Goal: Information Seeking & Learning: Learn about a topic

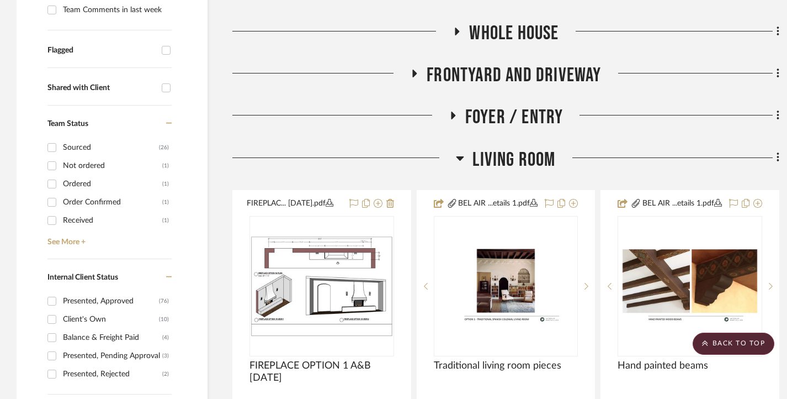
scroll to position [386, 0]
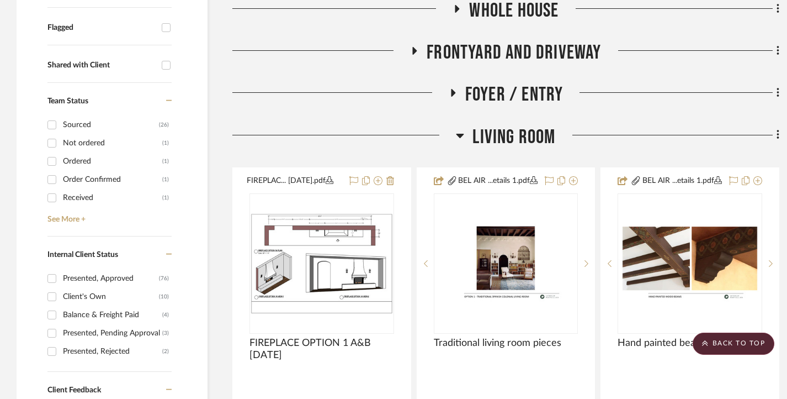
click at [463, 136] on icon at bounding box center [460, 135] width 8 height 13
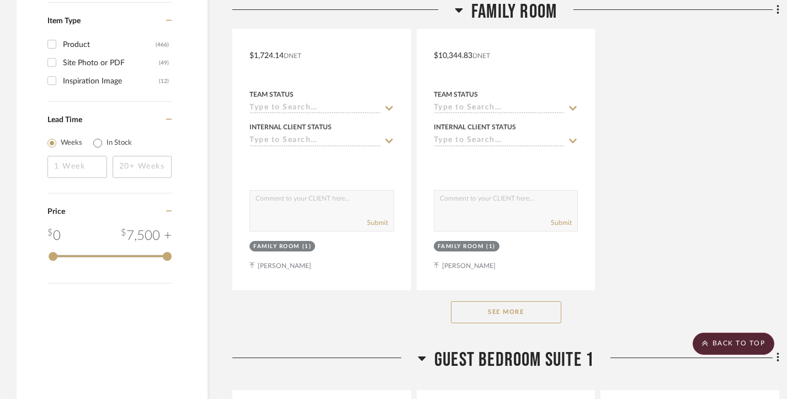
scroll to position [2208, 0]
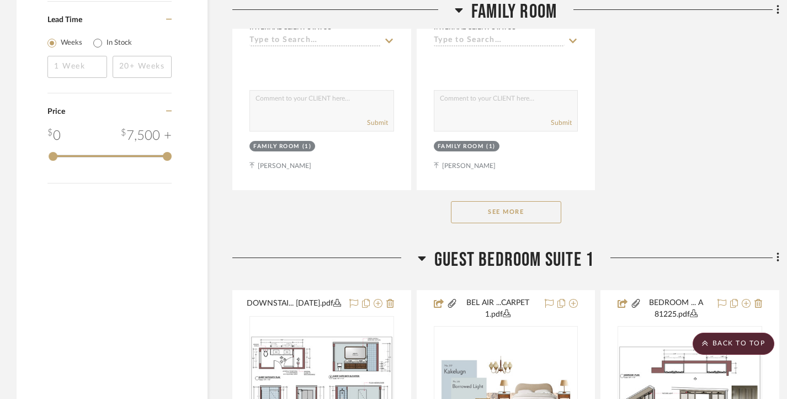
click at [506, 208] on button "See More" at bounding box center [506, 212] width 110 height 22
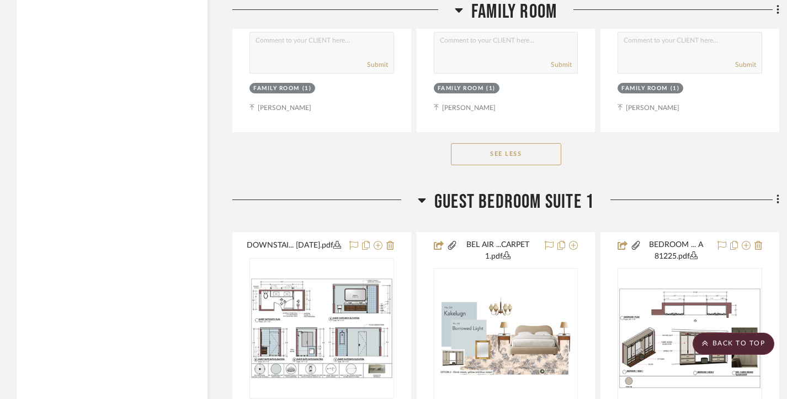
scroll to position [2705, 0]
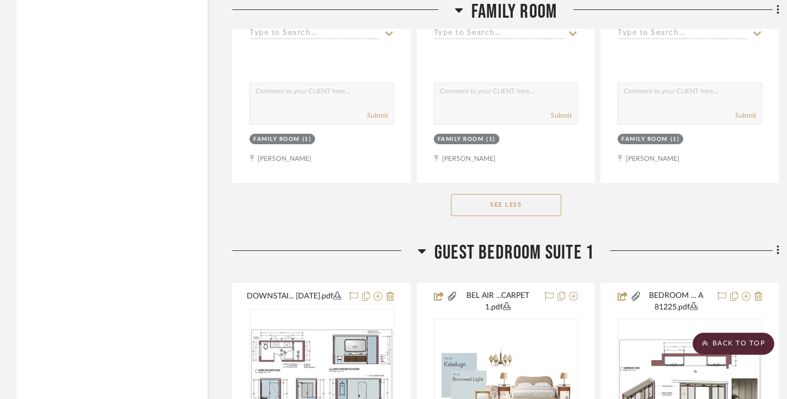
click at [430, 250] on h3 "Guest Bedroom Suite 1" at bounding box center [506, 253] width 176 height 24
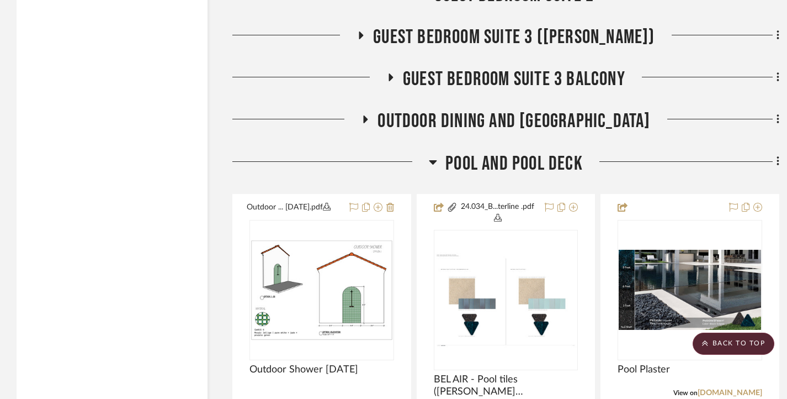
scroll to position [3257, 0]
click at [433, 164] on icon at bounding box center [433, 162] width 8 height 4
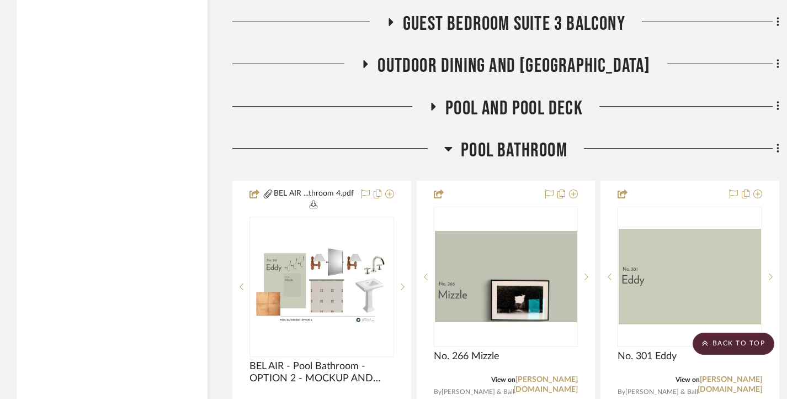
scroll to position [3312, 0]
click at [449, 151] on icon at bounding box center [449, 148] width 8 height 4
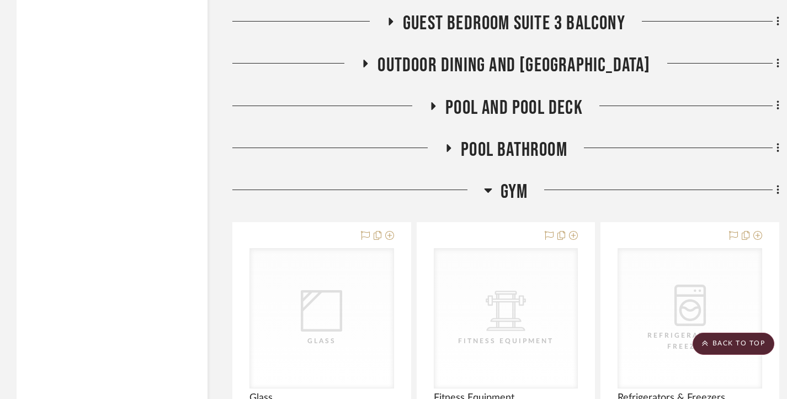
click at [486, 190] on icon at bounding box center [488, 190] width 8 height 4
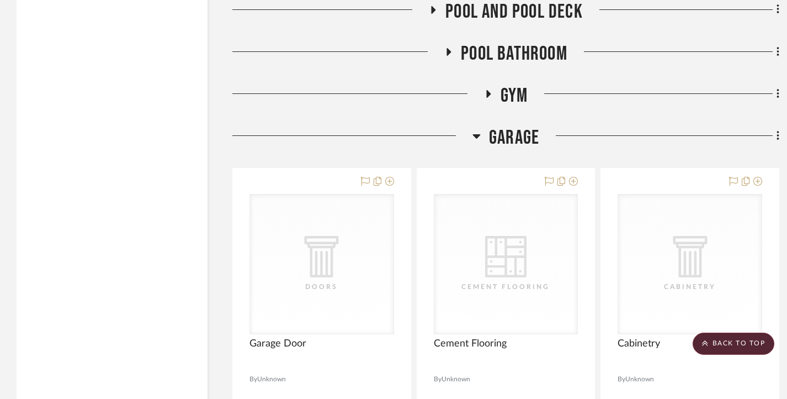
scroll to position [3423, 0]
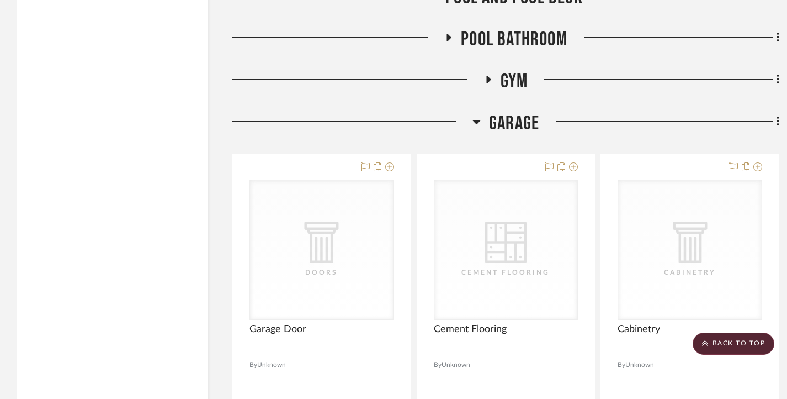
click at [478, 121] on icon at bounding box center [477, 121] width 8 height 13
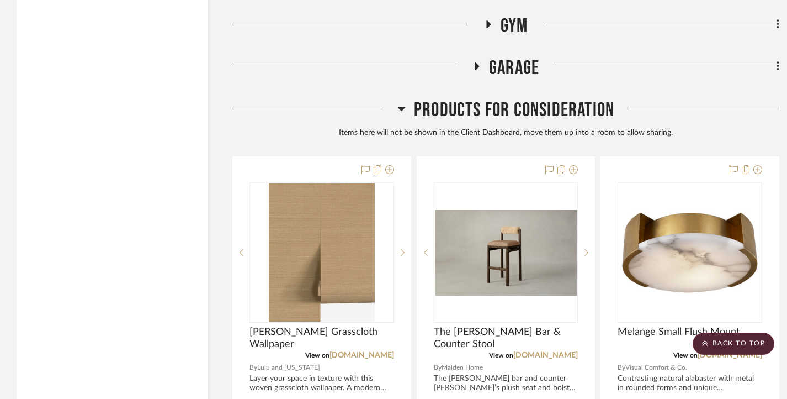
click at [404, 109] on icon at bounding box center [401, 108] width 8 height 13
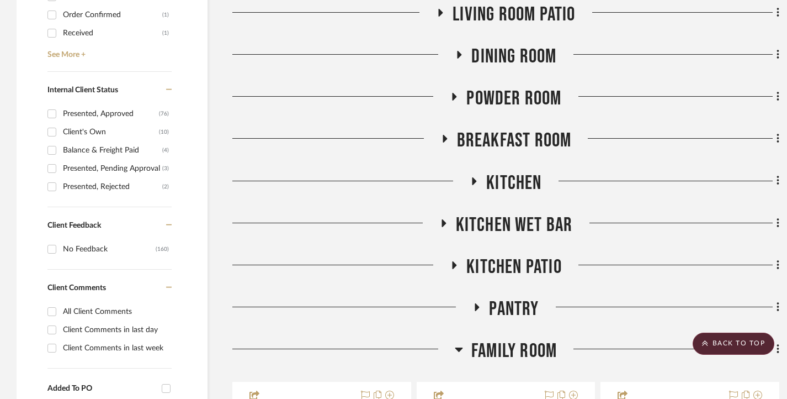
scroll to position [550, 0]
click at [458, 347] on icon at bounding box center [459, 349] width 8 height 13
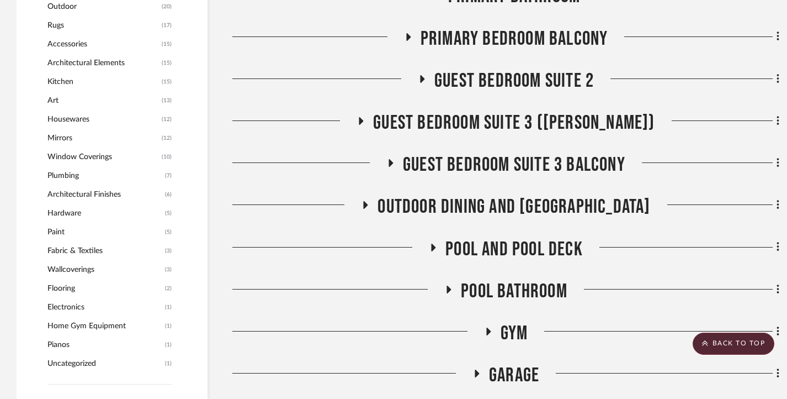
scroll to position [1158, 0]
click at [448, 287] on icon at bounding box center [449, 289] width 4 height 8
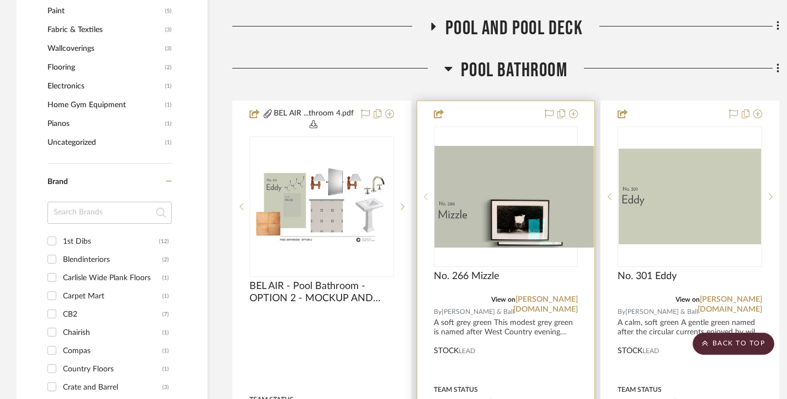
scroll to position [1378, 0]
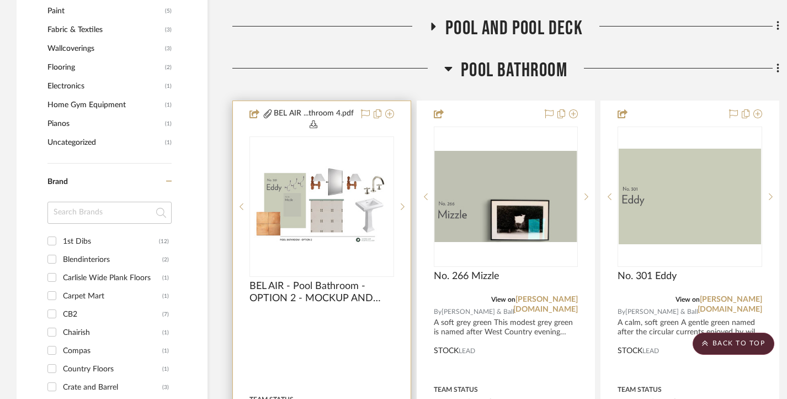
click at [333, 210] on img "0" at bounding box center [322, 206] width 142 height 80
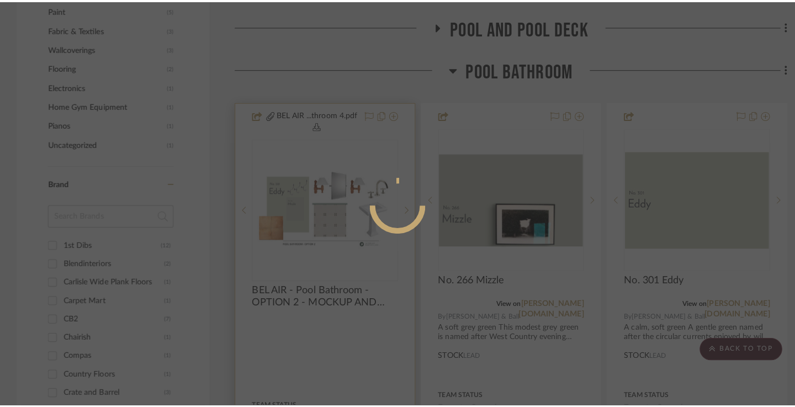
scroll to position [0, 0]
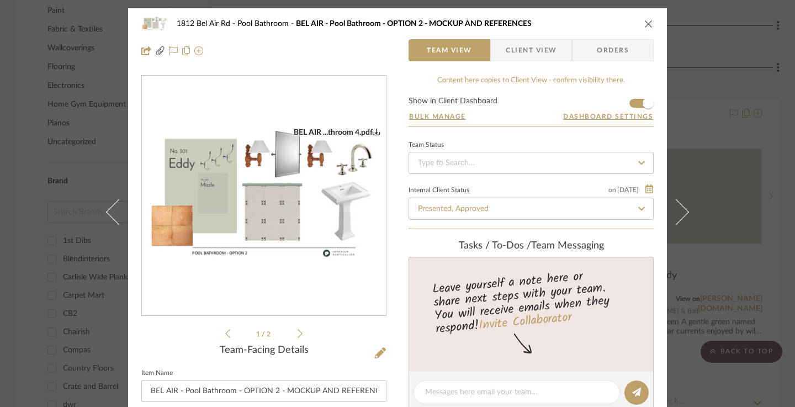
click at [298, 333] on icon at bounding box center [300, 333] width 5 height 10
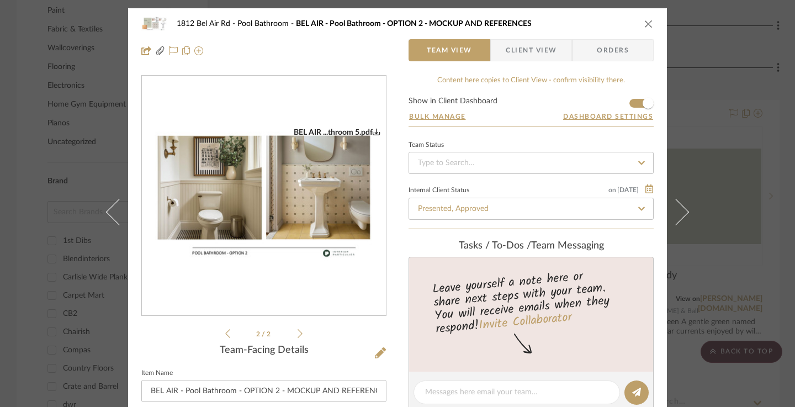
click at [298, 333] on icon at bounding box center [300, 333] width 5 height 10
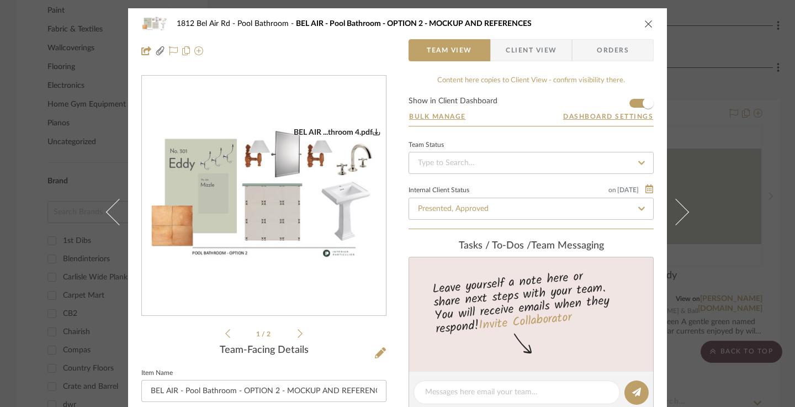
click at [298, 333] on icon at bounding box center [300, 333] width 5 height 10
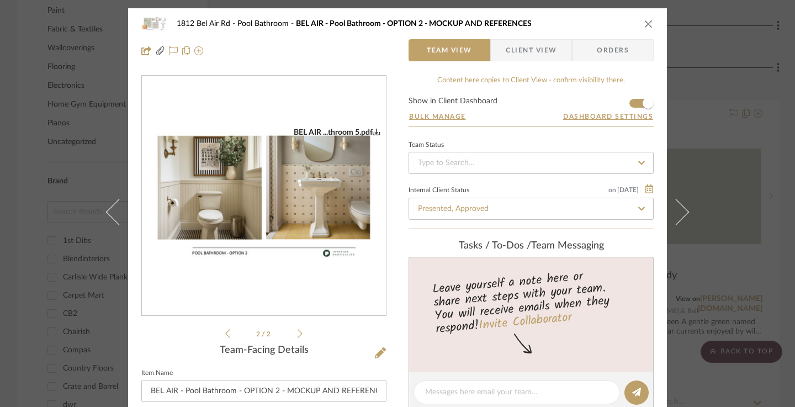
click at [298, 333] on icon at bounding box center [300, 333] width 5 height 10
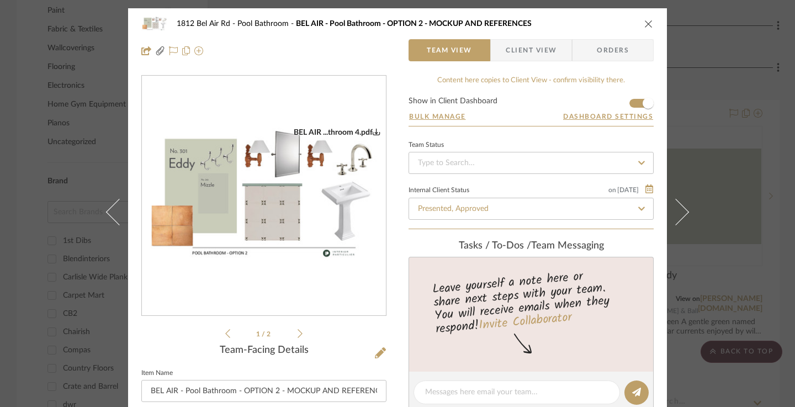
click at [739, 251] on div "1812 Bel Air Rd Pool Bathroom BEL AIR - Pool Bathroom - OPTION 2 - MOCKUP AND R…" at bounding box center [397, 203] width 795 height 407
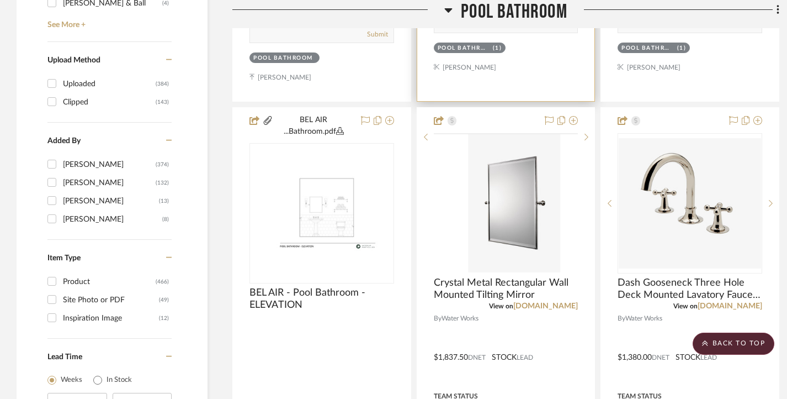
scroll to position [1930, 0]
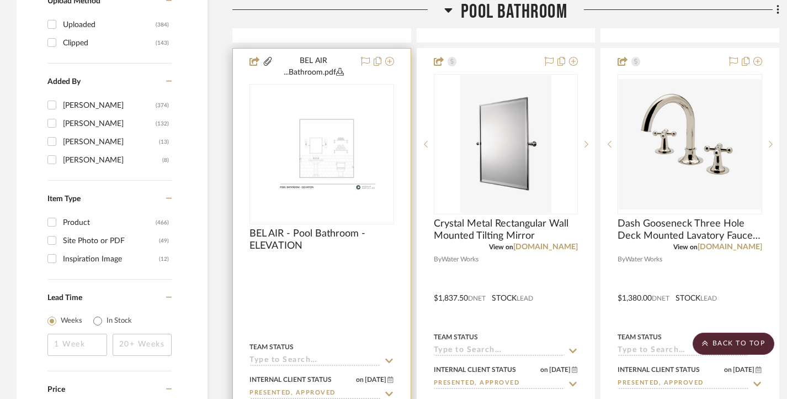
click at [0, 0] on img at bounding box center [0, 0] width 0 height 0
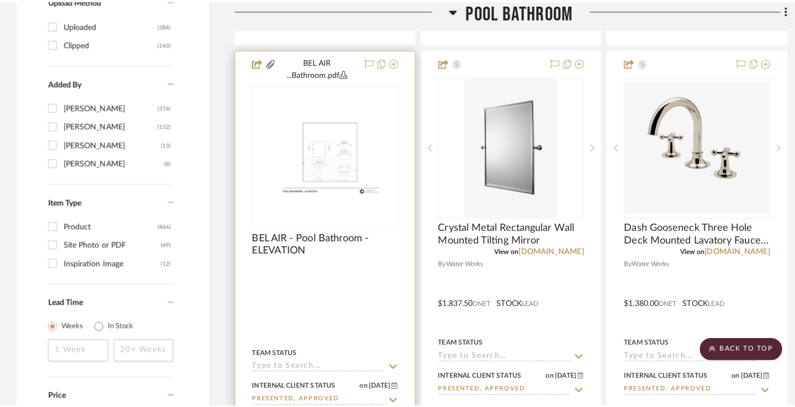
scroll to position [0, 0]
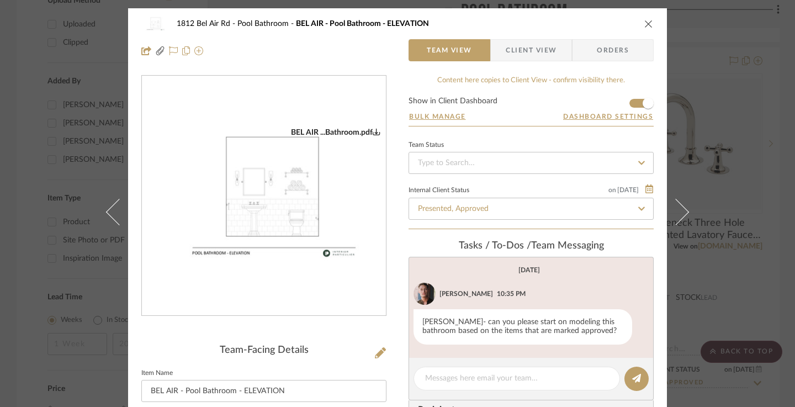
click at [302, 215] on img "0" at bounding box center [264, 196] width 244 height 137
click at [747, 96] on div "1812 Bel Air Rd Pool Bathroom BEL AIR - Pool Bathroom - ELEVATION Team View Cli…" at bounding box center [397, 203] width 795 height 407
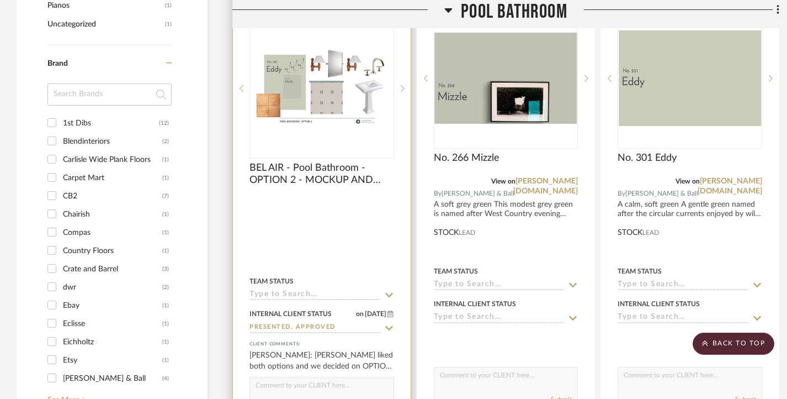
scroll to position [1378, 0]
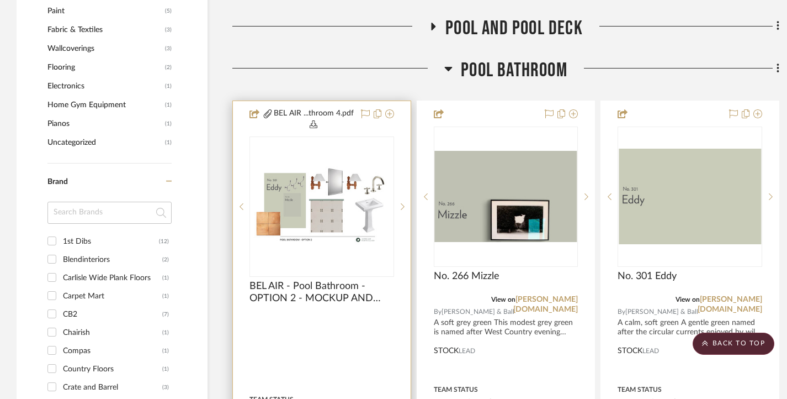
click at [326, 173] on img "0" at bounding box center [322, 206] width 142 height 80
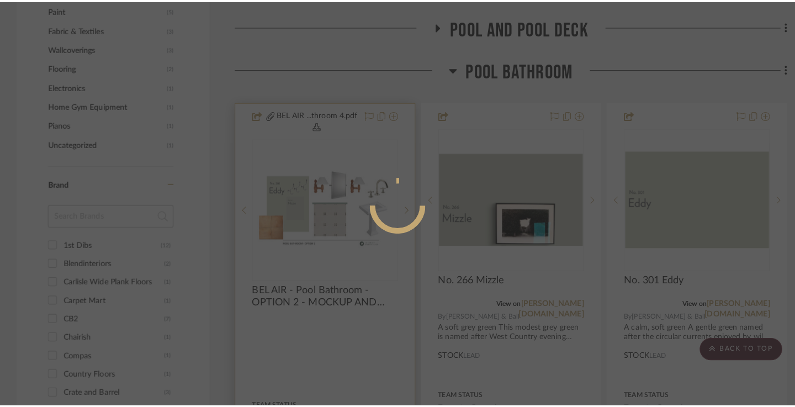
scroll to position [0, 0]
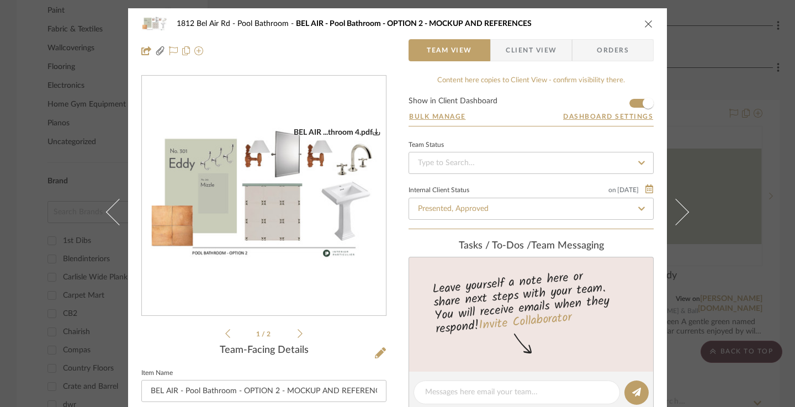
click at [720, 59] on div "1812 Bel Air Rd Pool Bathroom BEL AIR - Pool Bathroom - OPTION 2 - MOCKUP AND R…" at bounding box center [397, 203] width 795 height 407
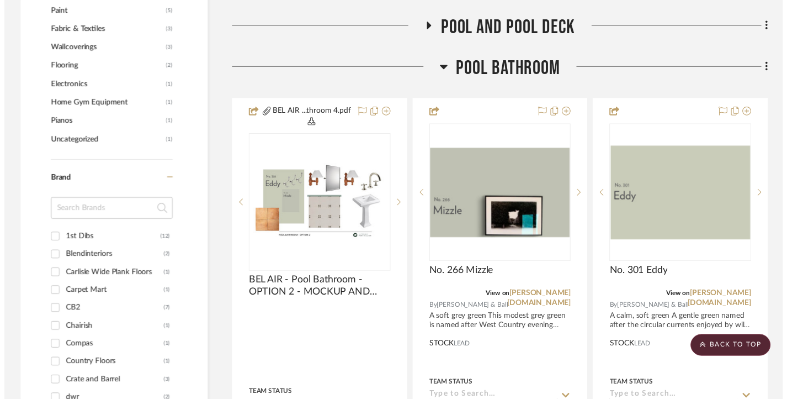
scroll to position [1378, 0]
